Goal: Download file/media

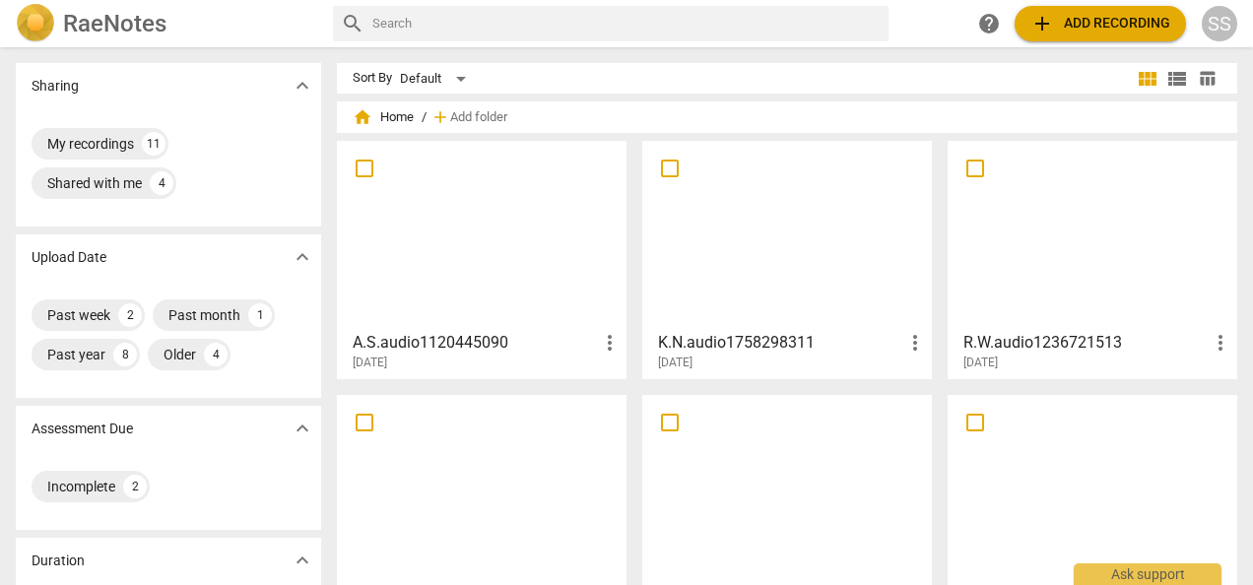
click at [780, 213] on div at bounding box center [787, 235] width 276 height 174
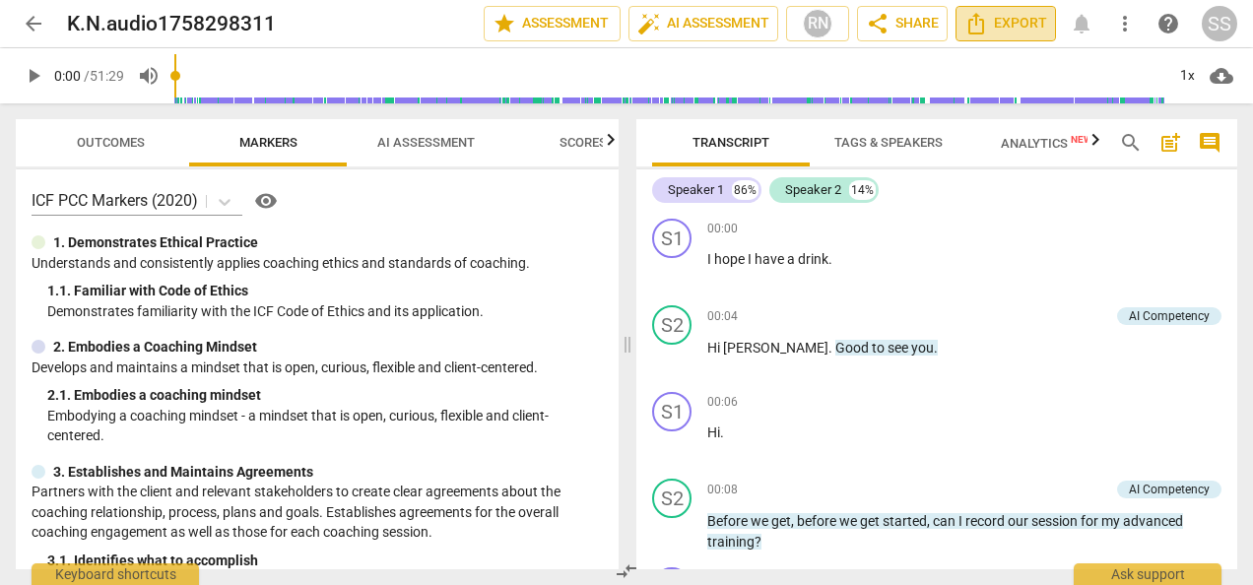
click at [1014, 17] on span "Export" at bounding box center [1005, 24] width 83 height 24
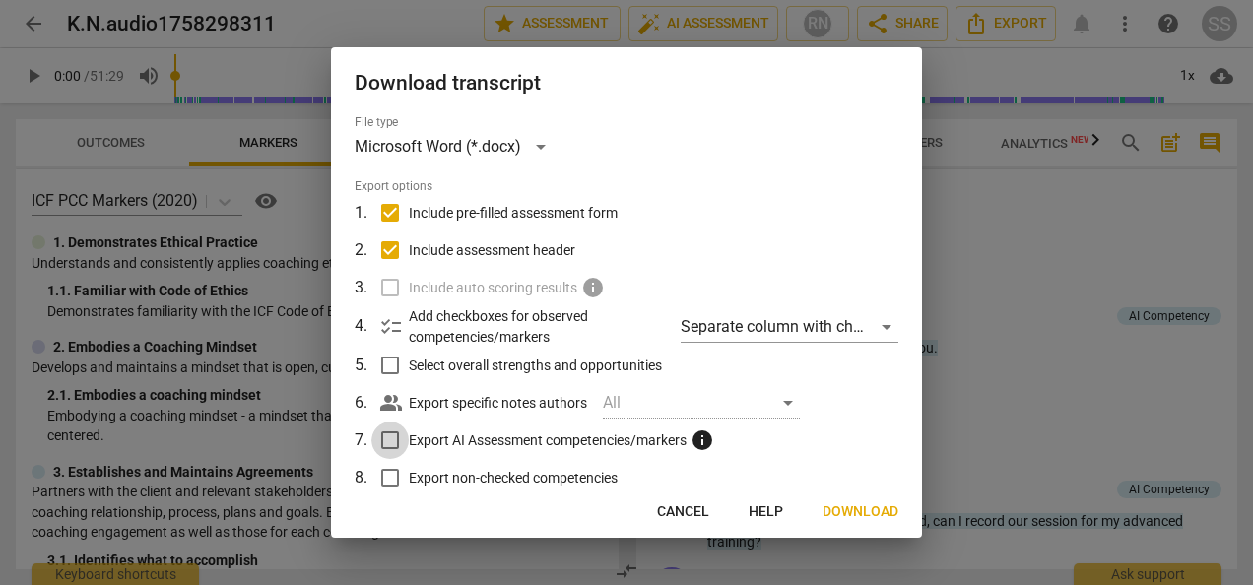
click at [394, 437] on input "Export AI Assessment competencies/markers info" at bounding box center [389, 439] width 37 height 37
checkbox input "true"
click at [394, 471] on input "Export non-checked competencies" at bounding box center [389, 477] width 37 height 37
checkbox input "true"
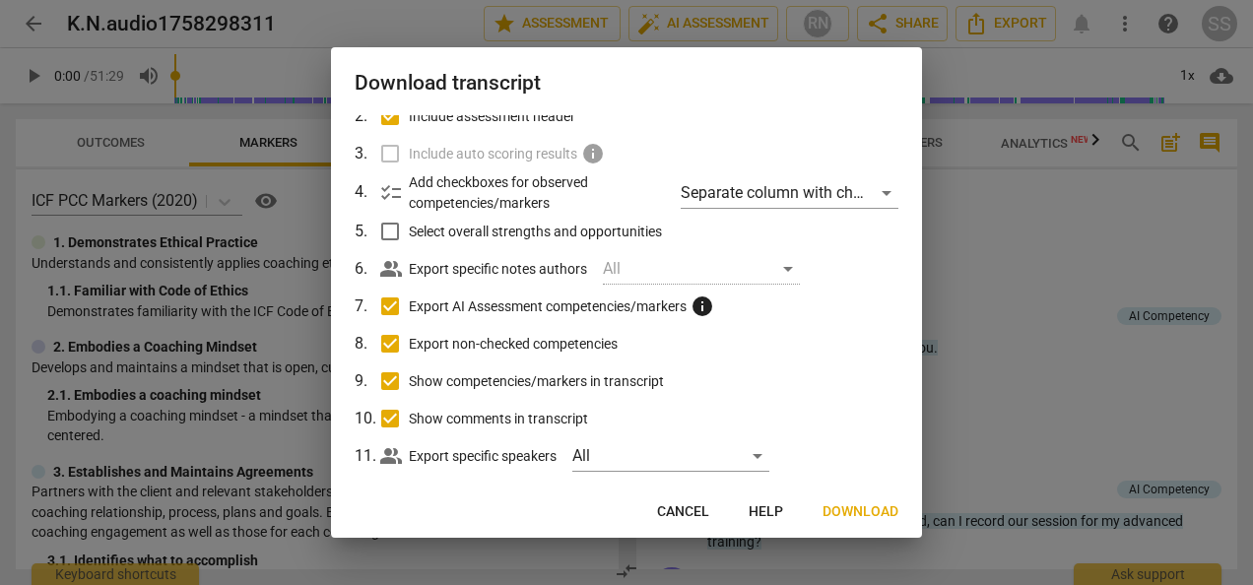
scroll to position [161, 0]
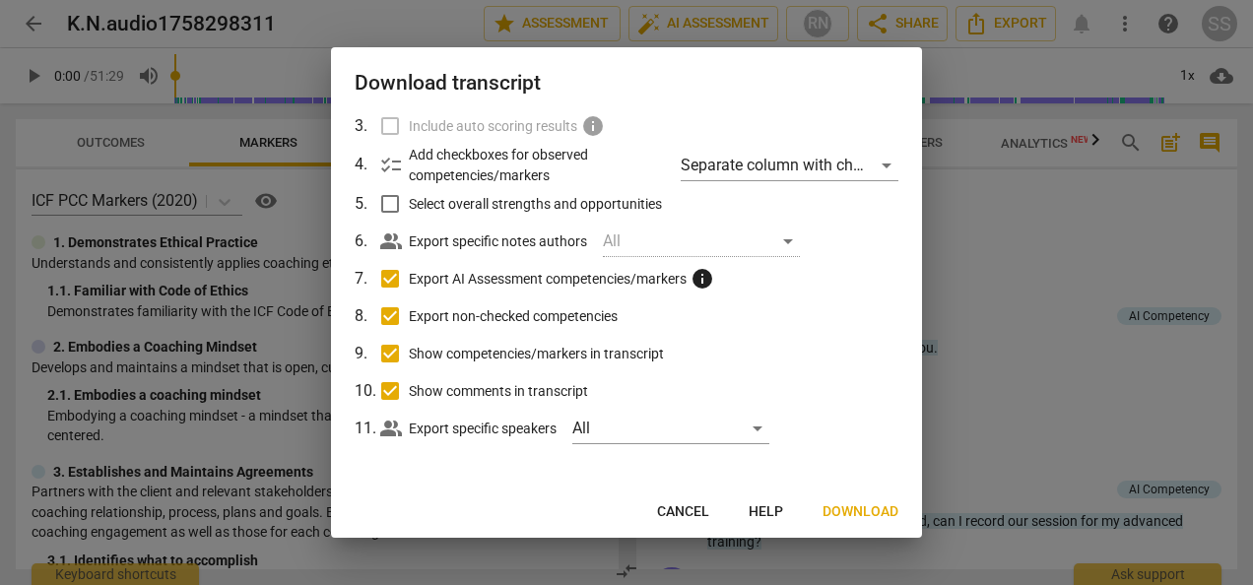
click at [872, 512] on span "Download" at bounding box center [860, 512] width 76 height 20
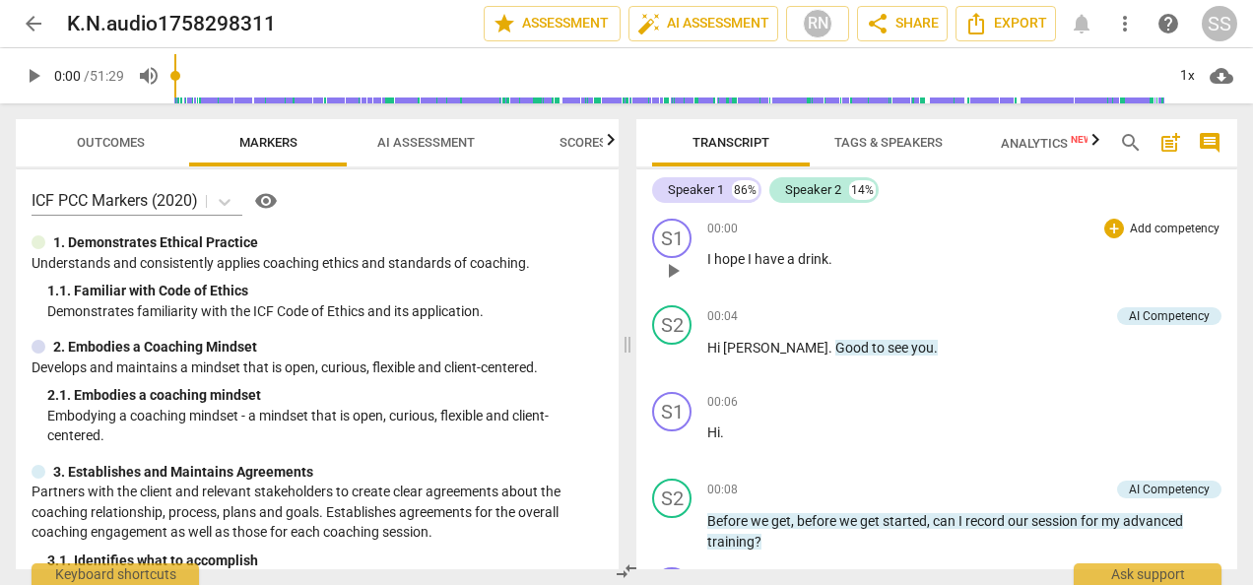
click at [1051, 233] on div "00:00 + Add competency keyboard_arrow_right" at bounding box center [964, 229] width 514 height 20
click at [1008, 20] on span "Export" at bounding box center [1005, 24] width 83 height 24
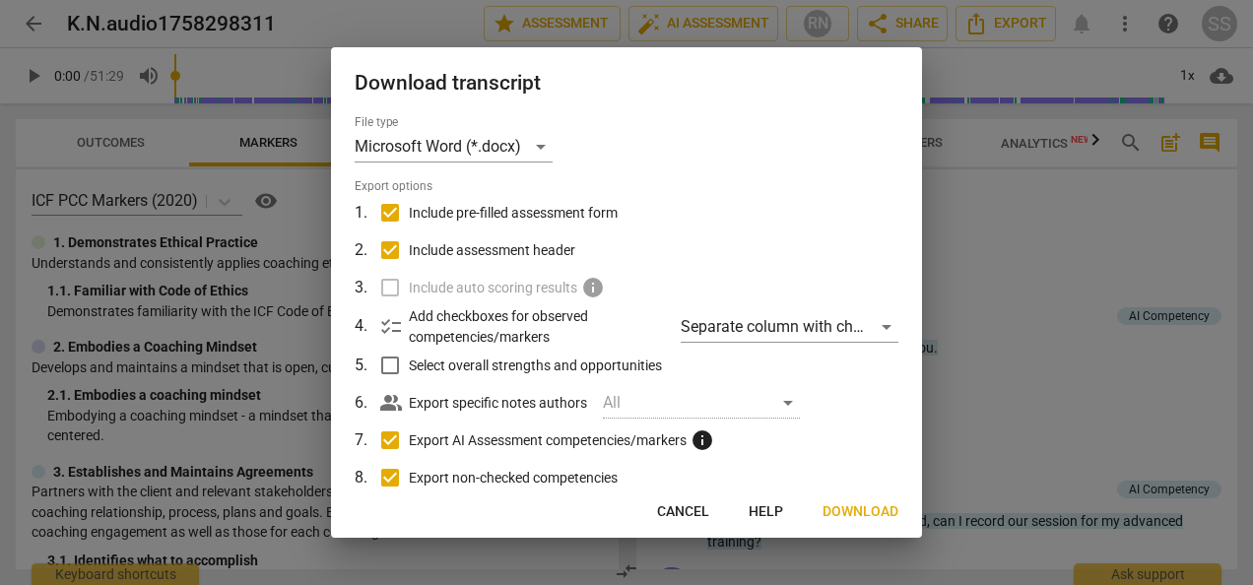
click at [393, 445] on input "Export AI Assessment competencies/markers info" at bounding box center [389, 439] width 37 height 37
checkbox input "false"
click at [849, 506] on span "Download" at bounding box center [860, 512] width 76 height 20
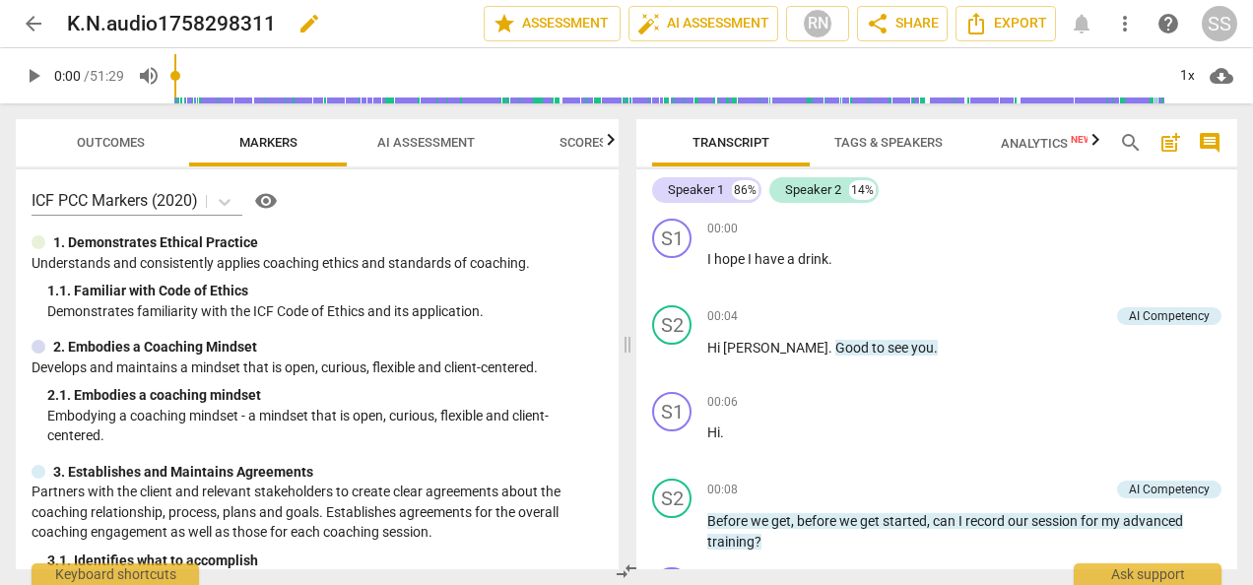
click at [421, 18] on div "K.N.audio1758298311 edit" at bounding box center [267, 23] width 401 height 35
